Goal: Information Seeking & Learning: Learn about a topic

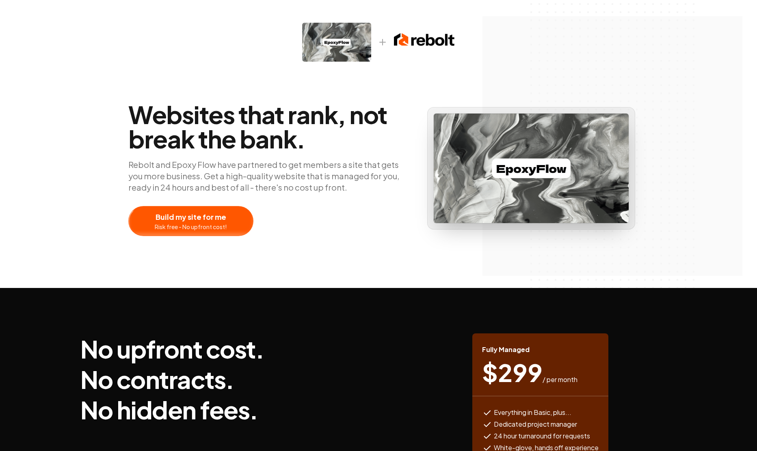
click at [228, 222] on div at bounding box center [191, 221] width 124 height 29
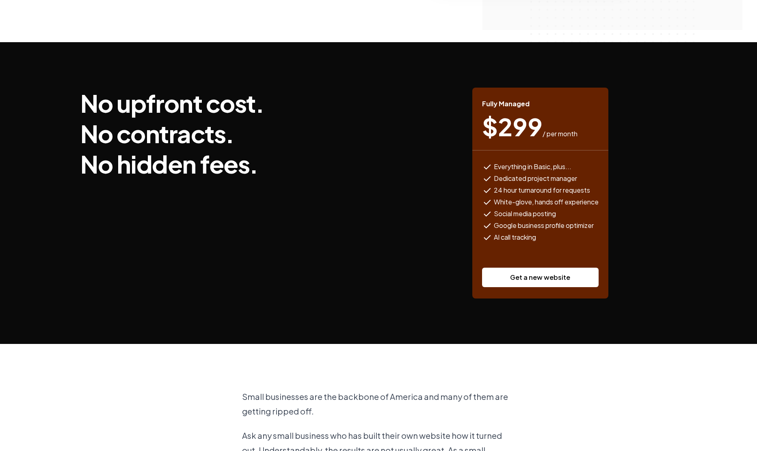
scroll to position [245, 0]
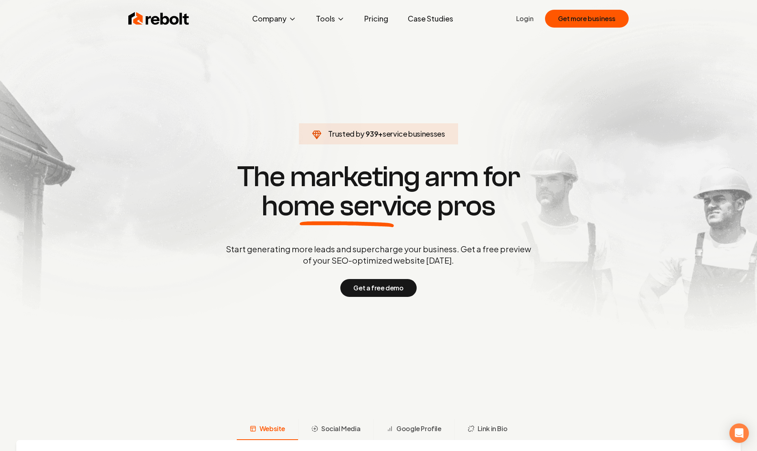
click at [368, 21] on link "Pricing" at bounding box center [376, 19] width 37 height 16
